Goal: Task Accomplishment & Management: Manage account settings

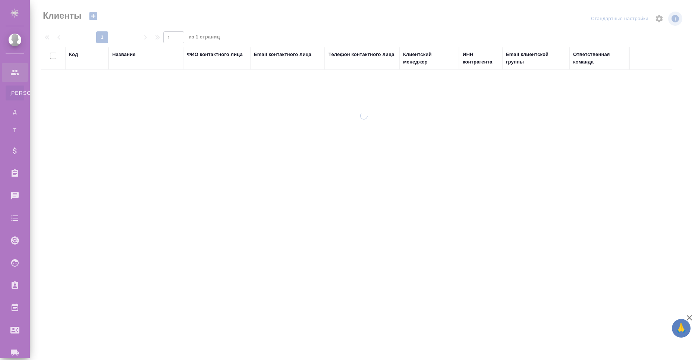
select select "RU"
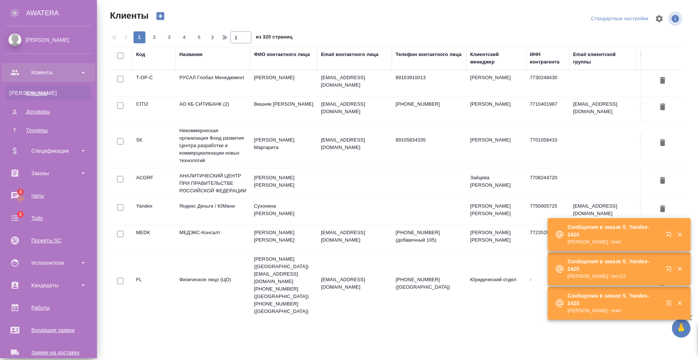
scroll to position [127, 0]
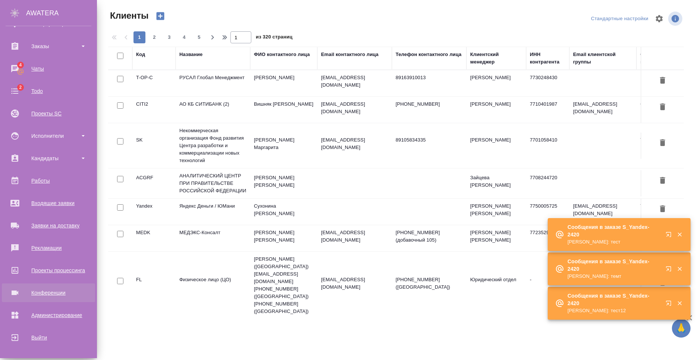
click at [61, 290] on div "Конференции" at bounding box center [49, 292] width 86 height 11
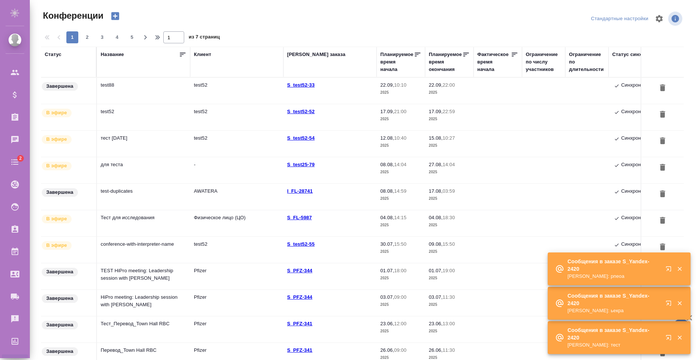
type input "[PERSON_NAME]"
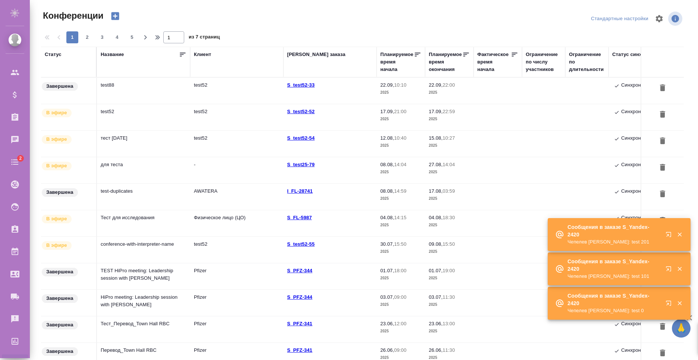
click at [163, 111] on td "test52" at bounding box center [143, 117] width 93 height 26
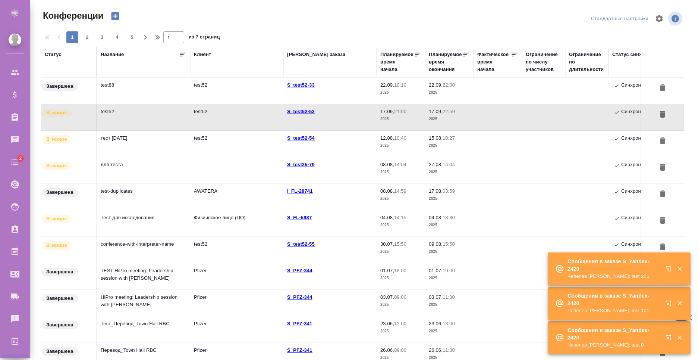
click at [163, 111] on td "test52" at bounding box center [143, 117] width 93 height 26
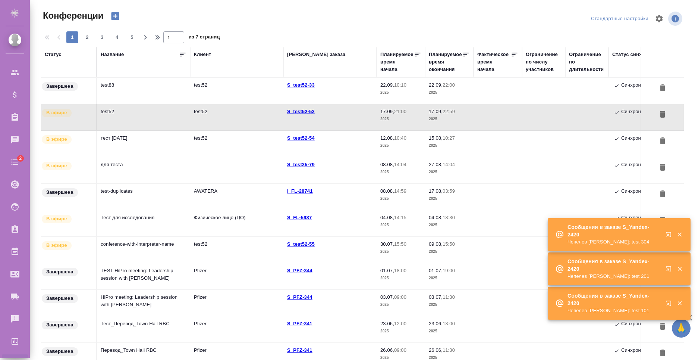
click at [163, 111] on td "test52" at bounding box center [143, 117] width 93 height 26
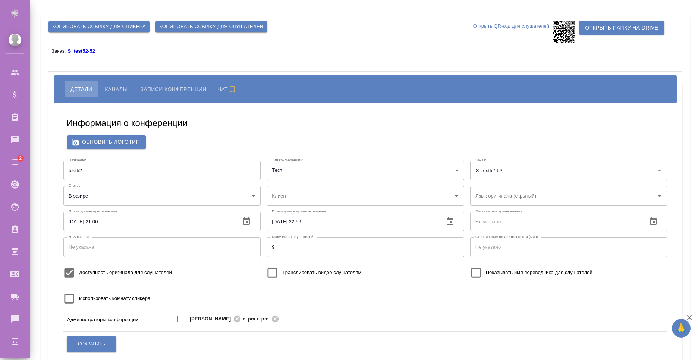
type input "test52"
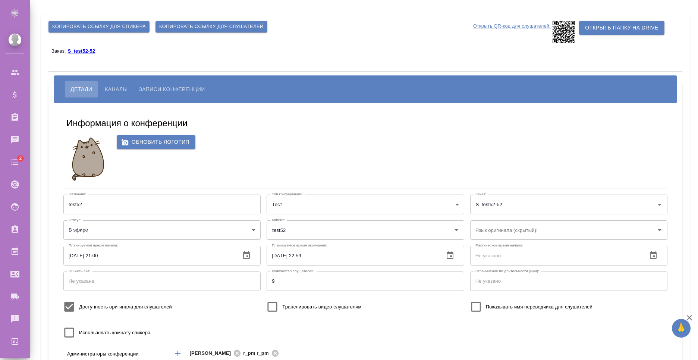
scroll to position [74, 0]
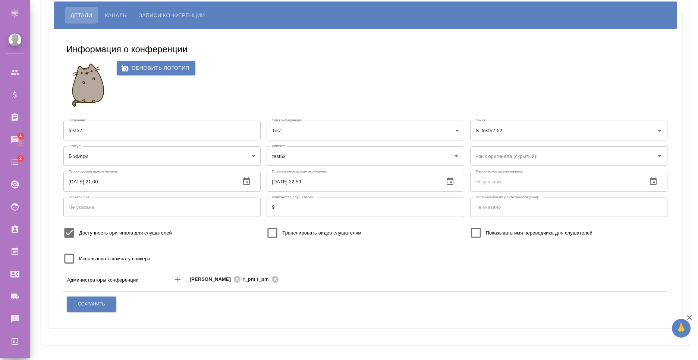
click at [106, 258] on span "Использовать комнату спикера" at bounding box center [114, 258] width 71 height 7
click at [79, 258] on input "Использовать комнату спикера" at bounding box center [69, 258] width 20 height 20
checkbox input "true"
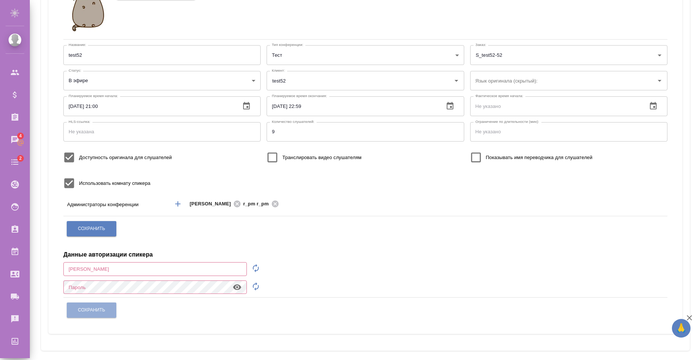
scroll to position [155, 0]
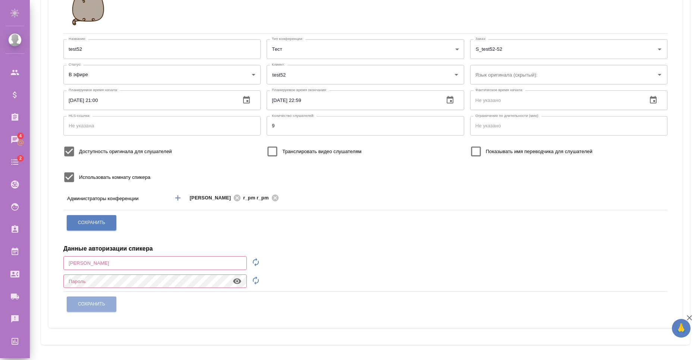
click at [256, 257] on icon "button" at bounding box center [255, 261] width 9 height 9
type input "speaker_Z8ZyrdFK"
click at [260, 279] on icon "button" at bounding box center [255, 280] width 9 height 9
click at [231, 279] on button "button" at bounding box center [237, 280] width 18 height 11
drag, startPoint x: 130, startPoint y: 265, endPoint x: 50, endPoint y: 258, distance: 80.1
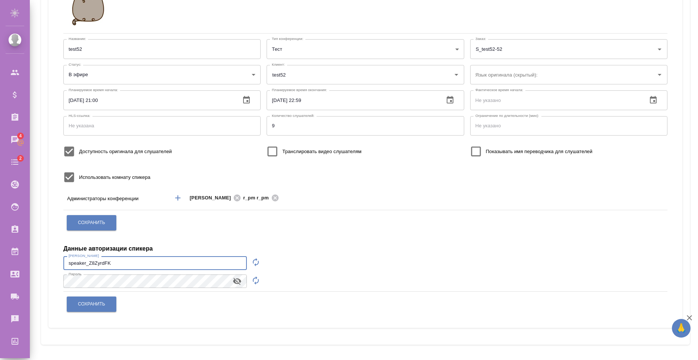
click at [50, 258] on div "Информация о конференции Обновить логотип Название: test52 Название: Тип конфер…" at bounding box center [365, 138] width 634 height 380
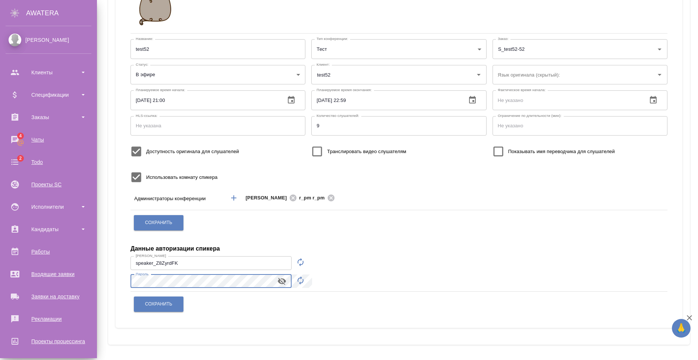
click at [0, 269] on html "🙏 .cls-1 fill:#fff; AWATERA Nikiforov Anton Клиенты Спецификации Заказы 4 Чаты …" at bounding box center [349, 180] width 698 height 360
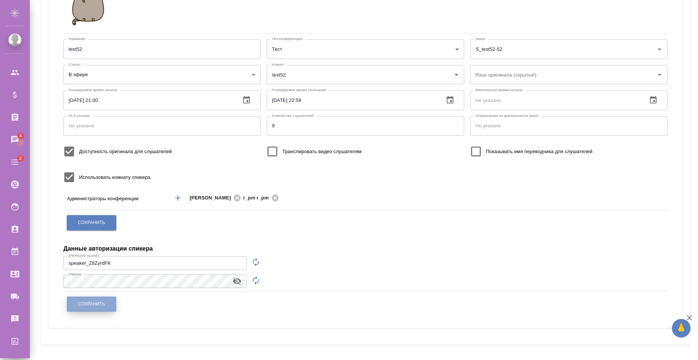
click at [99, 299] on button "Сохранить" at bounding box center [92, 303] width 50 height 15
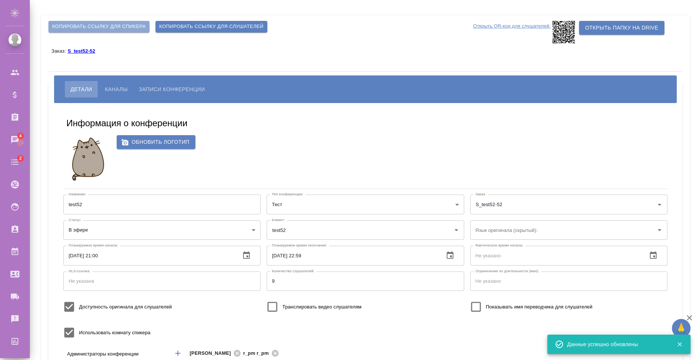
click at [150, 28] on button "Копировать ссылку для спикера" at bounding box center [98, 27] width 101 height 12
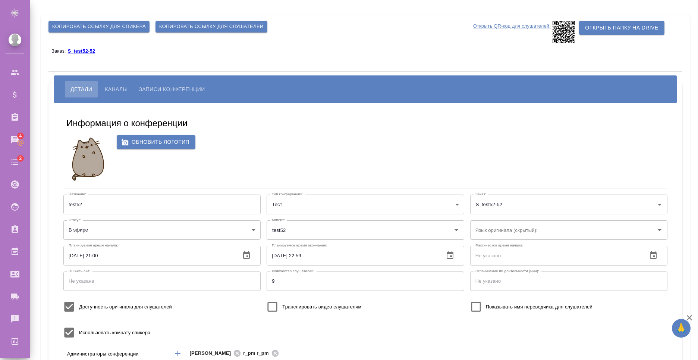
click at [298, 203] on body "🙏 .cls-1 fill:#fff; AWATERA Nikiforov Anton Клиенты Спецификации Заказы 4 Чаты …" at bounding box center [349, 180] width 698 height 360
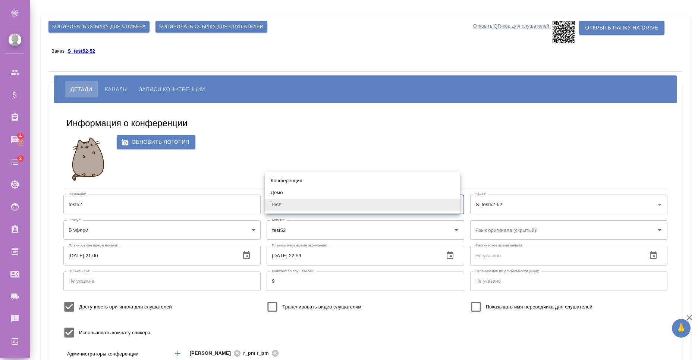
click at [305, 177] on li "Конференция" at bounding box center [362, 181] width 195 height 12
type input "conference"
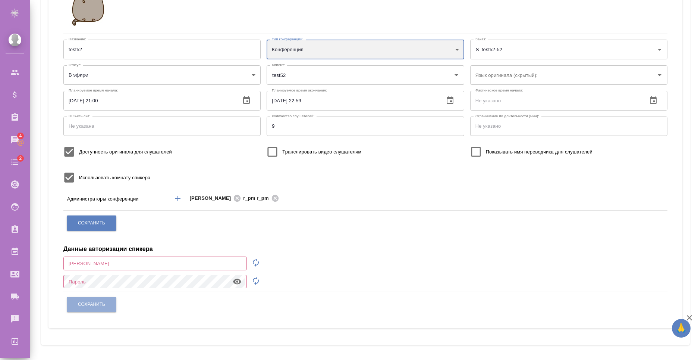
scroll to position [155, 0]
drag, startPoint x: 101, startPoint y: 234, endPoint x: 106, endPoint y: 228, distance: 7.1
click at [101, 233] on div "Информация о конференции Обновить логотип Название: test52 Название: Тип конфер…" at bounding box center [365, 137] width 619 height 369
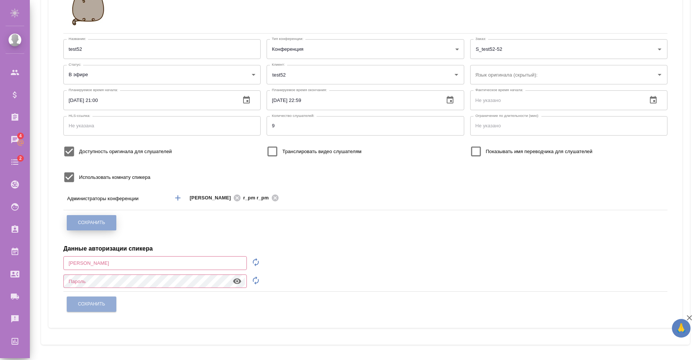
click at [107, 227] on button "Сохранить" at bounding box center [92, 222] width 50 height 15
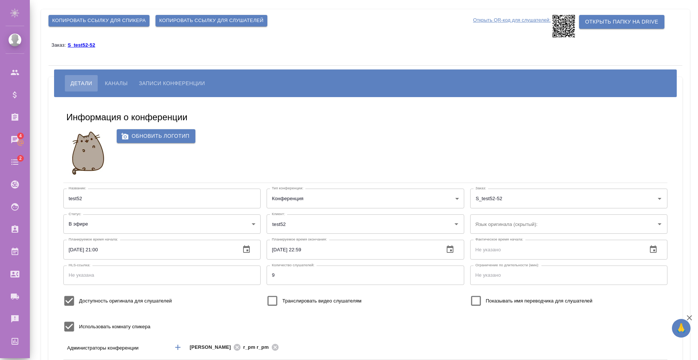
scroll to position [0, 0]
